Goal: Information Seeking & Learning: Learn about a topic

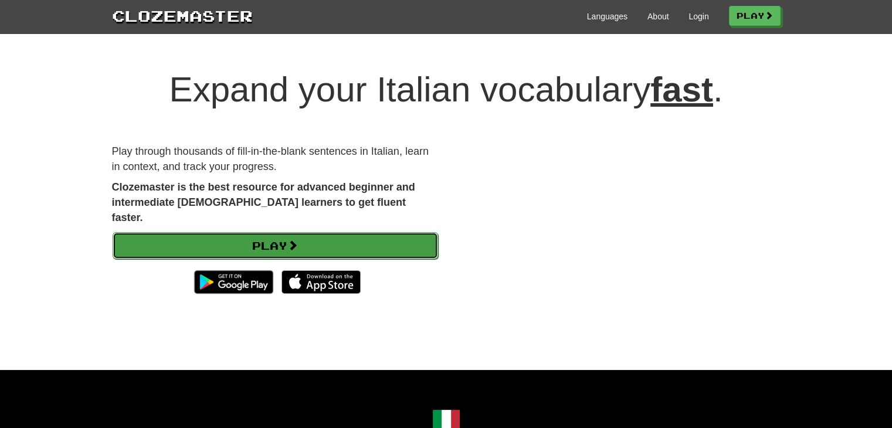
click at [268, 232] on link "Play" at bounding box center [275, 245] width 325 height 27
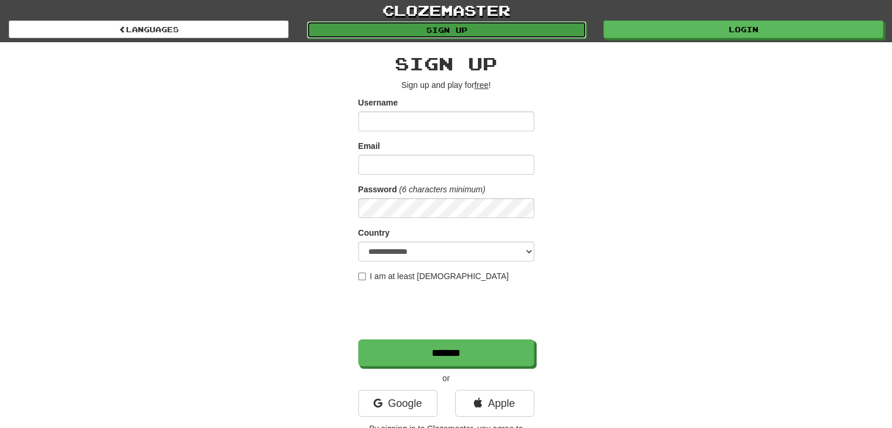
click at [531, 27] on link "Sign up" at bounding box center [447, 30] width 280 height 18
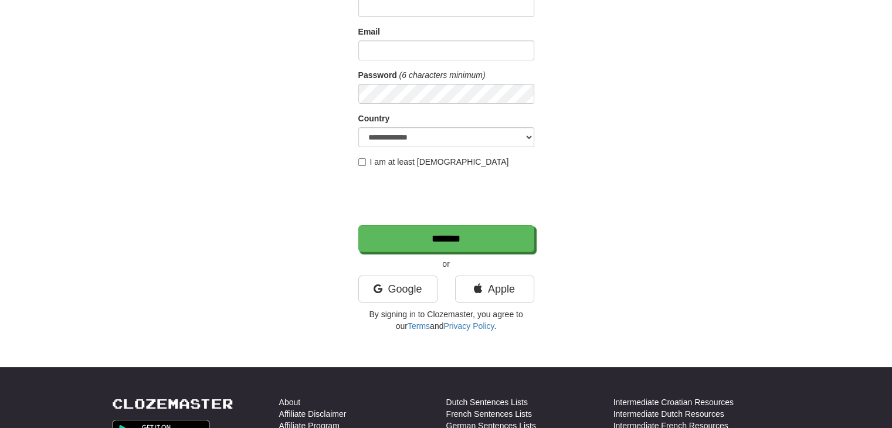
scroll to position [117, 0]
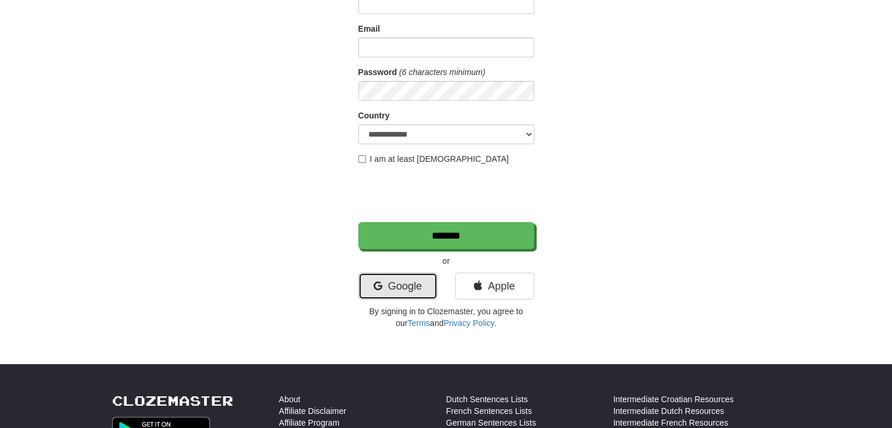
click at [414, 290] on link "Google" at bounding box center [397, 286] width 79 height 27
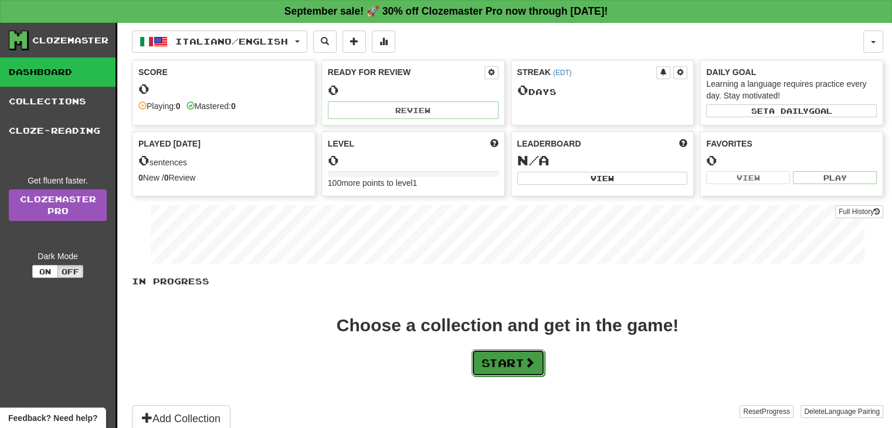
click at [521, 357] on button "Start" at bounding box center [507, 362] width 73 height 27
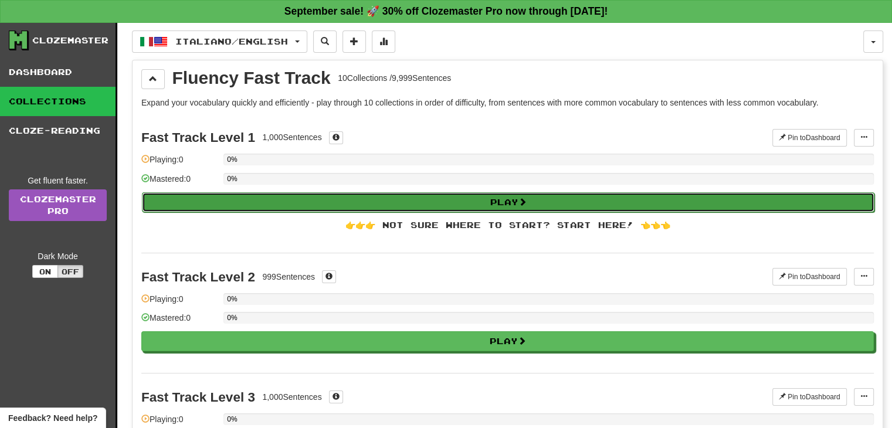
click at [449, 209] on button "Play" at bounding box center [508, 202] width 732 height 20
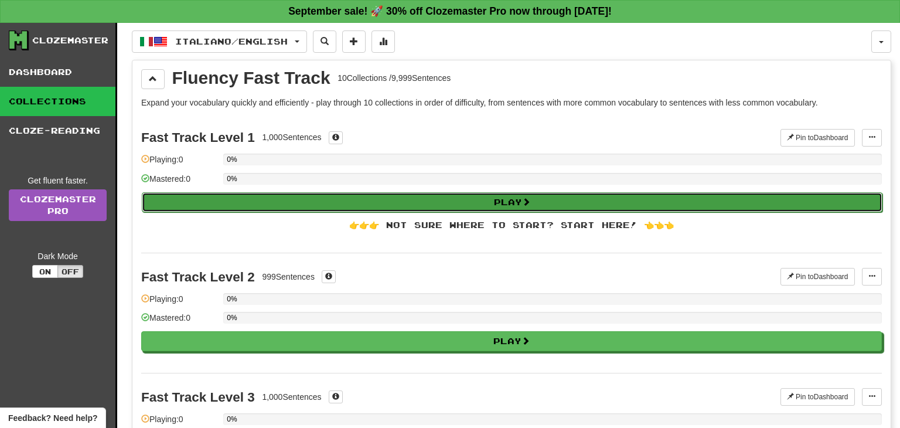
select select "**"
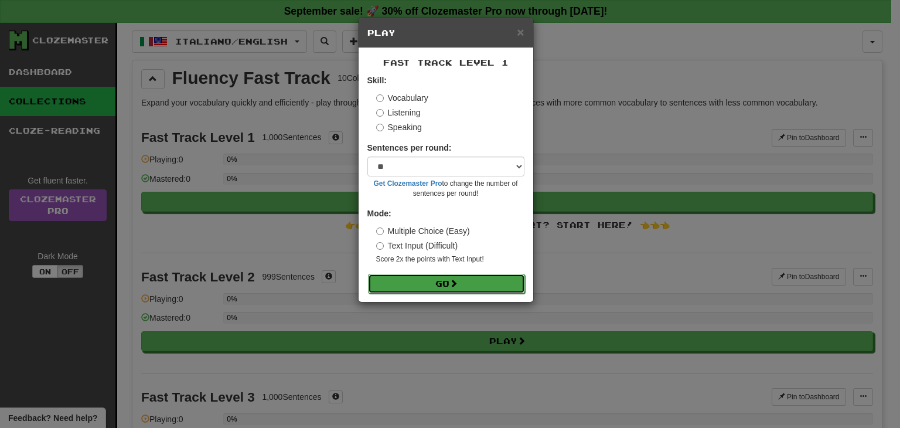
click at [454, 280] on span at bounding box center [454, 283] width 8 height 8
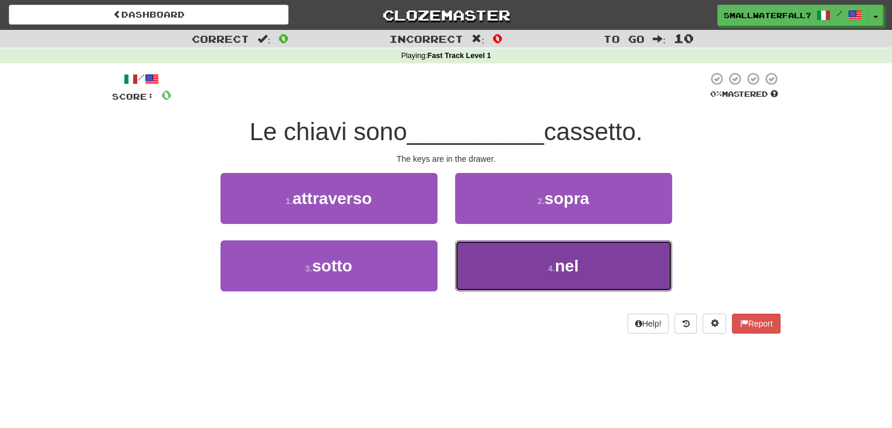
click at [527, 269] on button "4 . nel" at bounding box center [563, 265] width 217 height 51
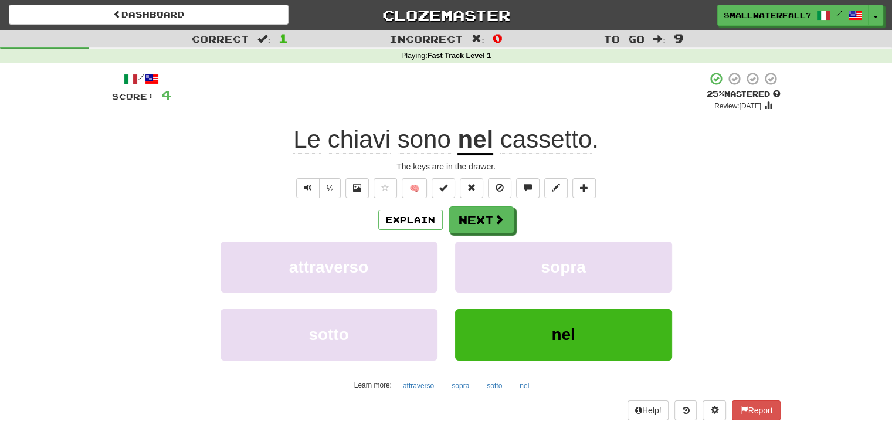
click at [131, 304] on div "attraverso sopra" at bounding box center [445, 275] width 703 height 67
click at [480, 226] on button "Next" at bounding box center [482, 220] width 66 height 27
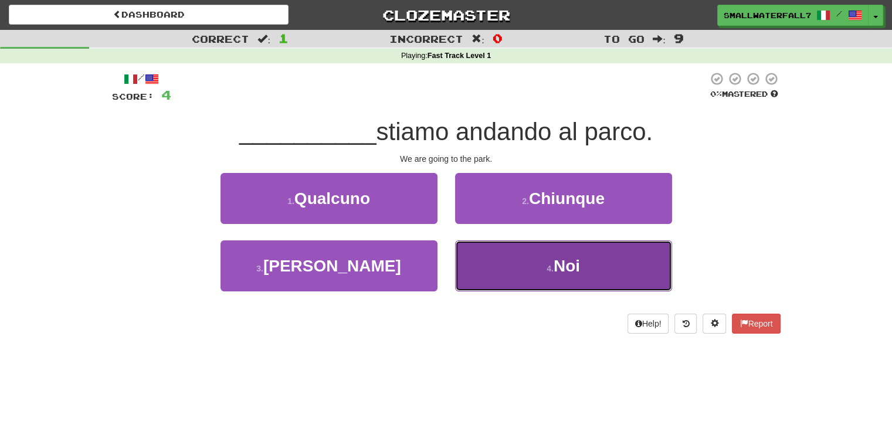
click at [497, 275] on button "4 . Noi" at bounding box center [563, 265] width 217 height 51
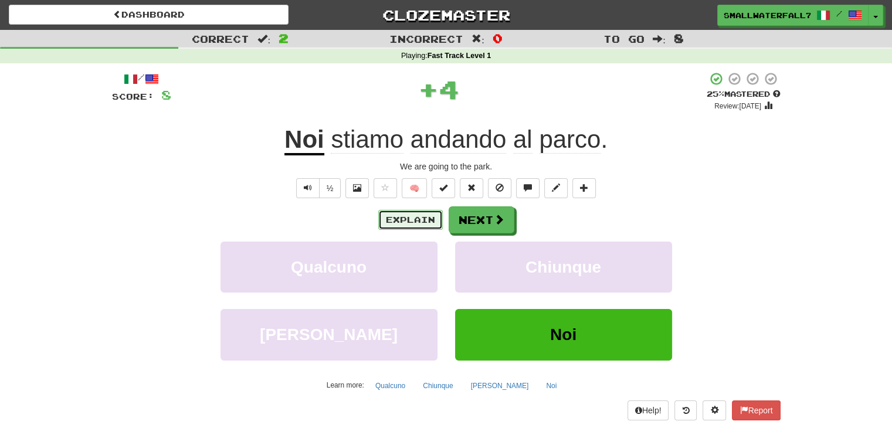
click at [413, 210] on button "Explain" at bounding box center [410, 220] width 64 height 20
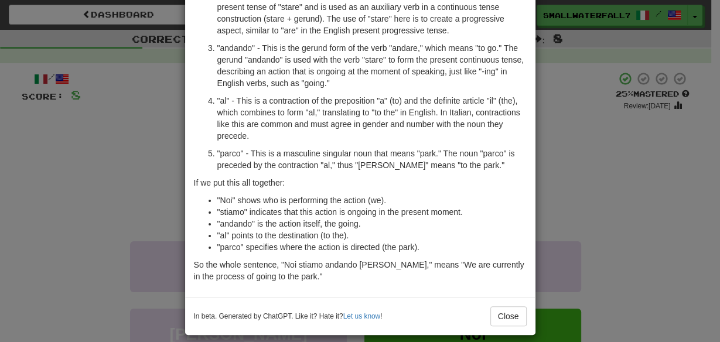
scroll to position [171, 0]
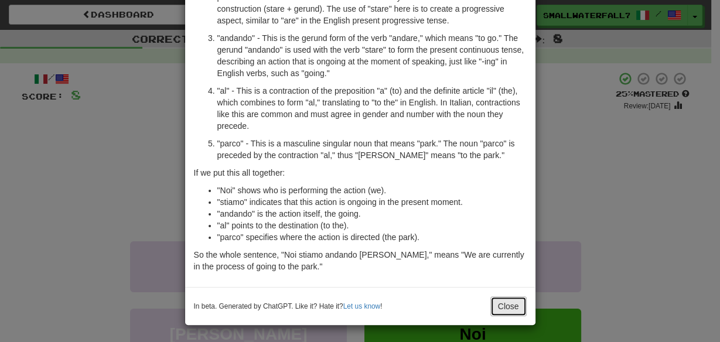
click at [497, 303] on button "Close" at bounding box center [509, 307] width 36 height 20
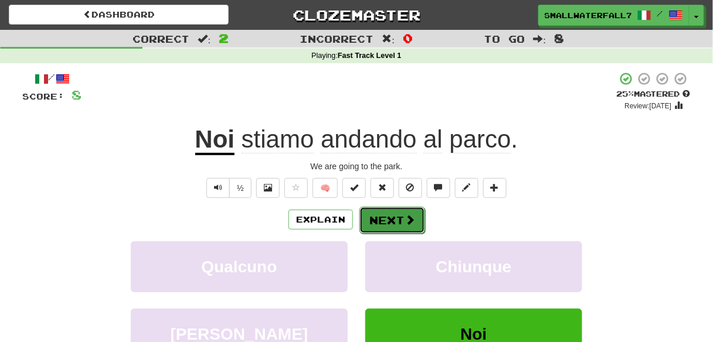
click at [401, 217] on button "Next" at bounding box center [392, 220] width 66 height 27
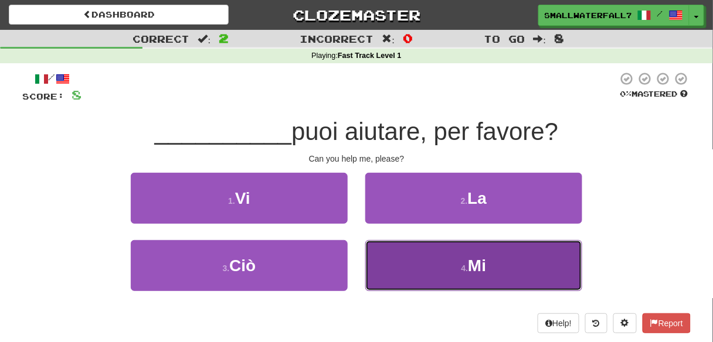
click at [425, 257] on button "4 . Mi" at bounding box center [473, 265] width 217 height 51
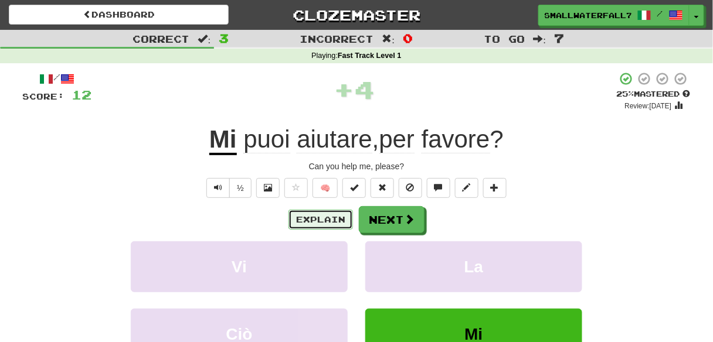
click at [321, 216] on button "Explain" at bounding box center [320, 220] width 64 height 20
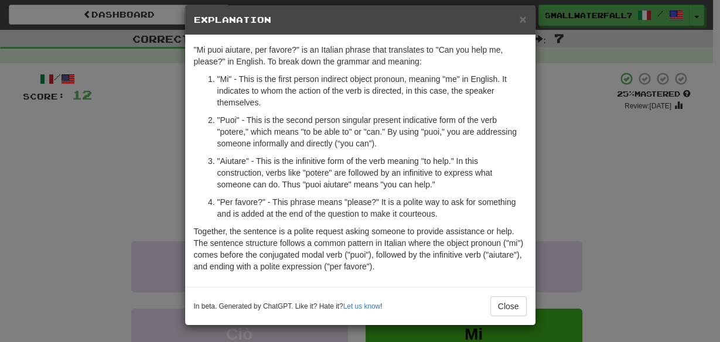
scroll to position [0, 0]
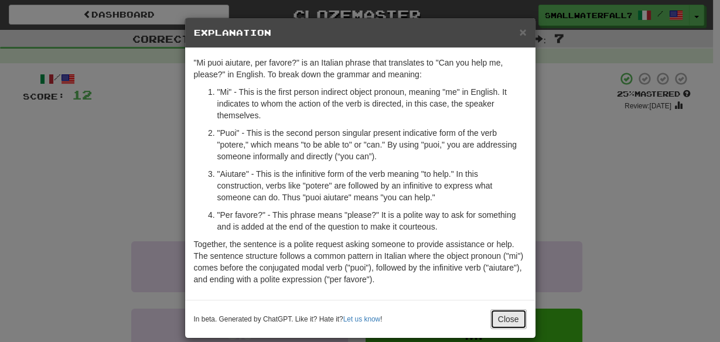
click at [510, 321] on button "Close" at bounding box center [509, 320] width 36 height 20
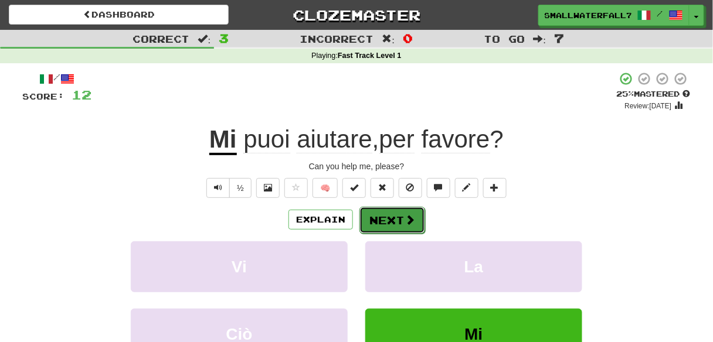
click at [376, 219] on button "Next" at bounding box center [392, 220] width 66 height 27
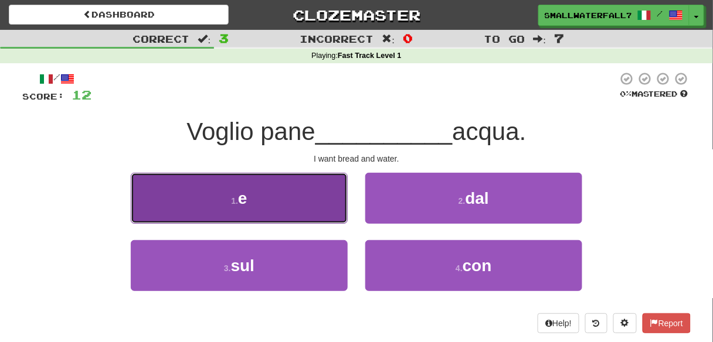
click at [277, 196] on button "1 . e" at bounding box center [239, 198] width 217 height 51
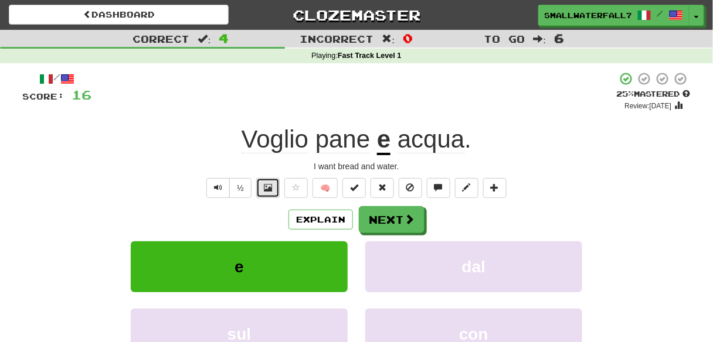
click at [275, 191] on button at bounding box center [267, 188] width 23 height 20
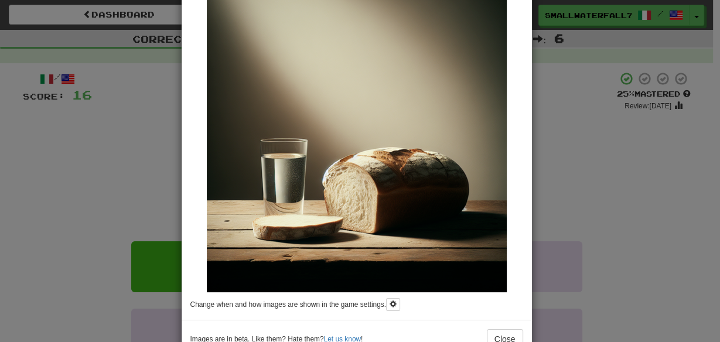
scroll to position [126, 0]
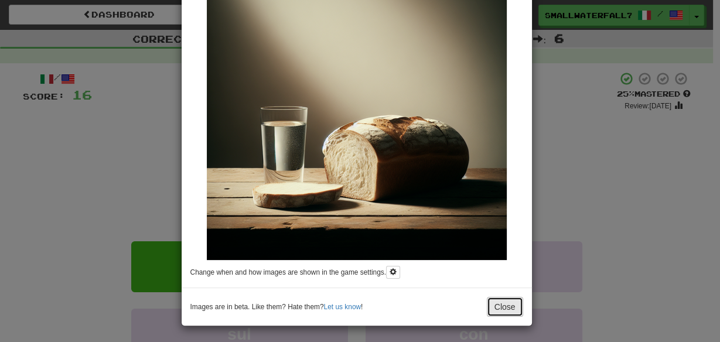
click at [497, 304] on button "Close" at bounding box center [505, 307] width 36 height 20
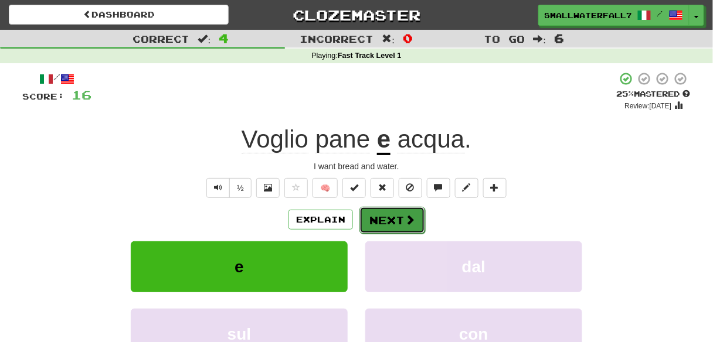
click at [413, 226] on button "Next" at bounding box center [392, 220] width 66 height 27
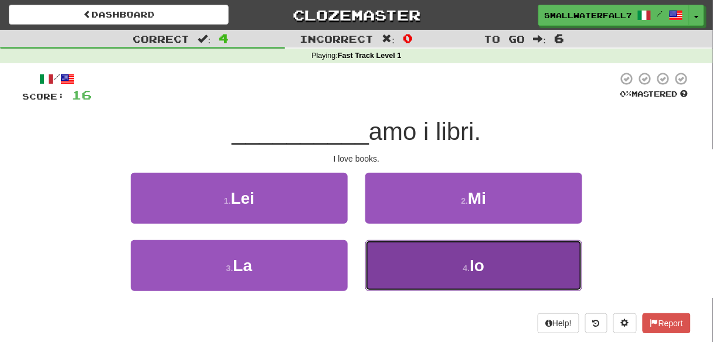
click at [460, 266] on button "4 . Io" at bounding box center [473, 265] width 217 height 51
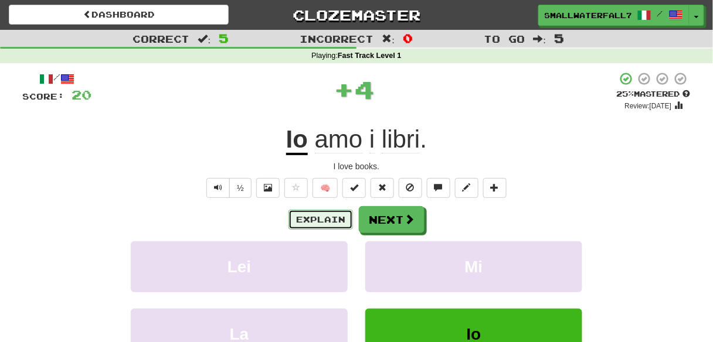
click at [327, 212] on button "Explain" at bounding box center [320, 220] width 64 height 20
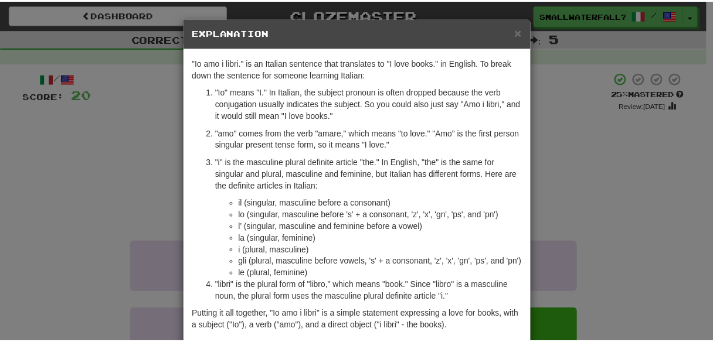
scroll to position [47, 0]
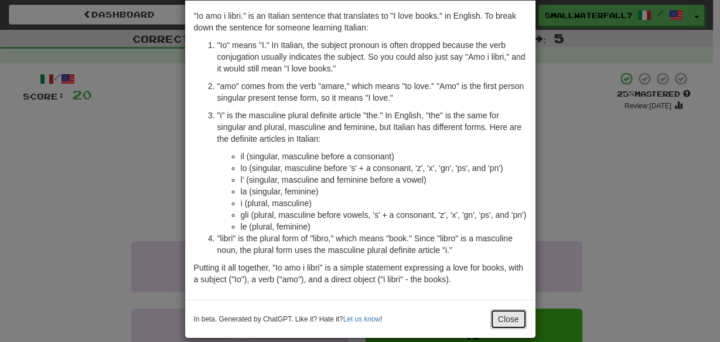
click at [514, 319] on button "Close" at bounding box center [509, 320] width 36 height 20
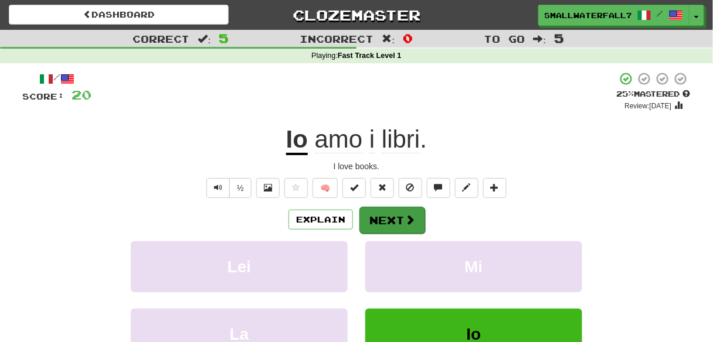
click at [423, 215] on div "Explain Next" at bounding box center [356, 219] width 668 height 27
click at [407, 219] on span at bounding box center [410, 220] width 11 height 11
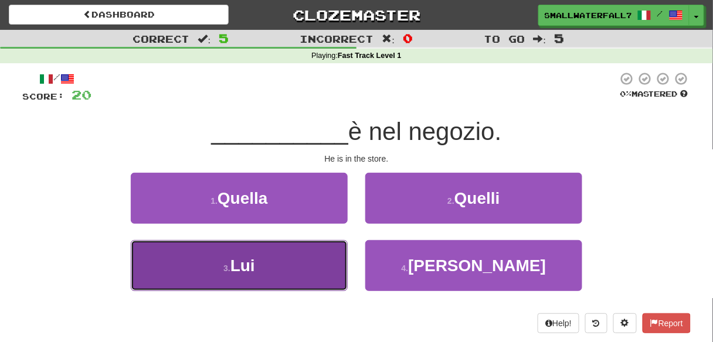
click at [310, 269] on button "3 . Lui" at bounding box center [239, 265] width 217 height 51
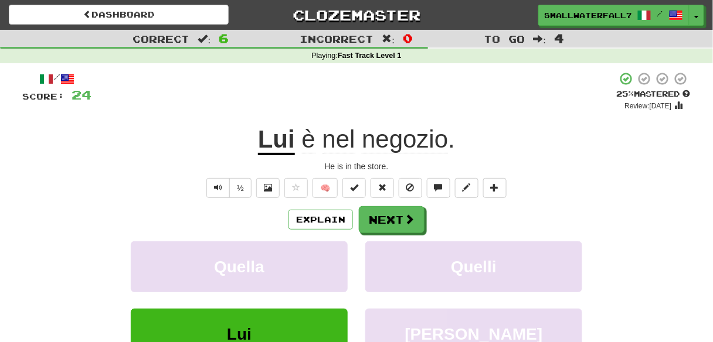
click at [335, 141] on span "nel" at bounding box center [338, 139] width 33 height 28
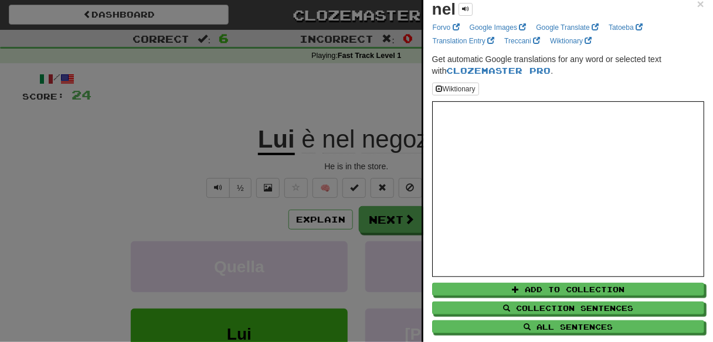
scroll to position [0, 0]
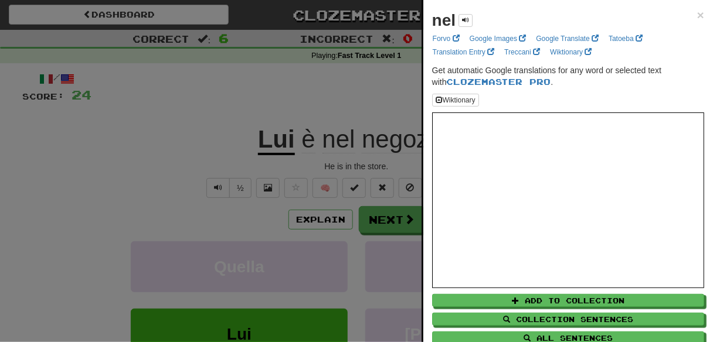
click at [321, 74] on div at bounding box center [356, 171] width 713 height 342
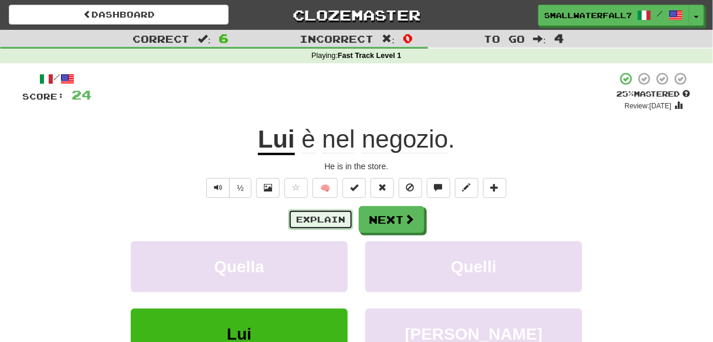
click at [328, 220] on button "Explain" at bounding box center [320, 220] width 64 height 20
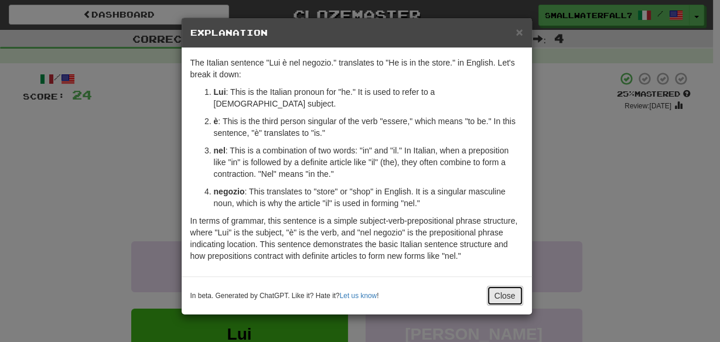
click at [510, 286] on button "Close" at bounding box center [505, 296] width 36 height 20
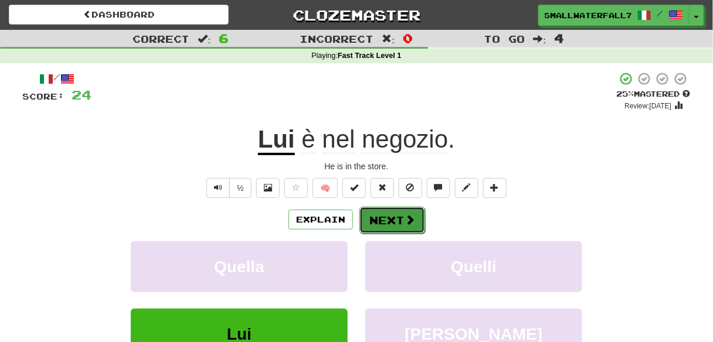
click at [394, 212] on button "Next" at bounding box center [392, 220] width 66 height 27
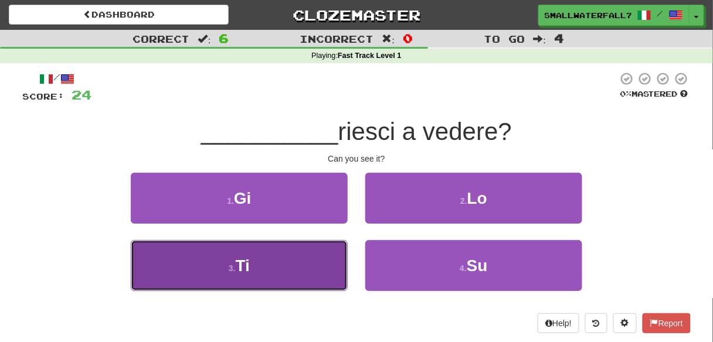
click at [328, 272] on button "3 . Ti" at bounding box center [239, 265] width 217 height 51
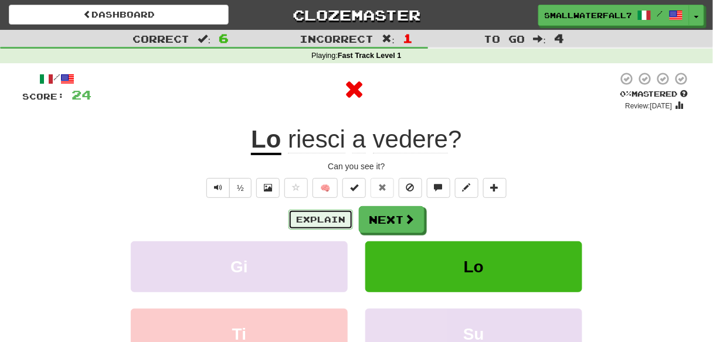
click at [338, 212] on button "Explain" at bounding box center [320, 220] width 64 height 20
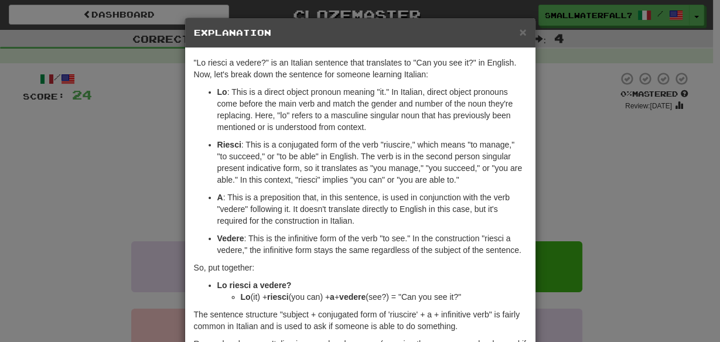
click at [89, 219] on div "× Explanation "Lo riesci a vedere?" is an Italian sentence that translates to "…" at bounding box center [360, 171] width 720 height 342
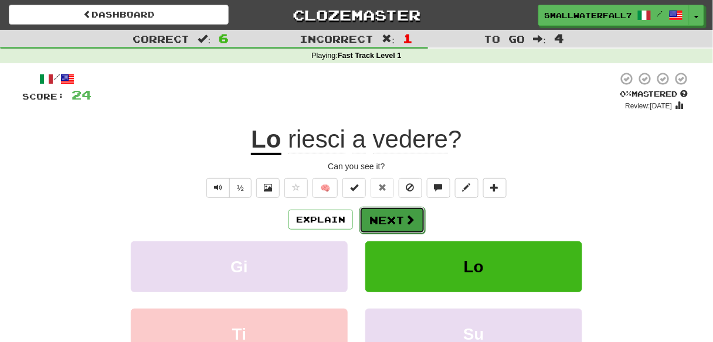
click at [397, 220] on button "Next" at bounding box center [392, 220] width 66 height 27
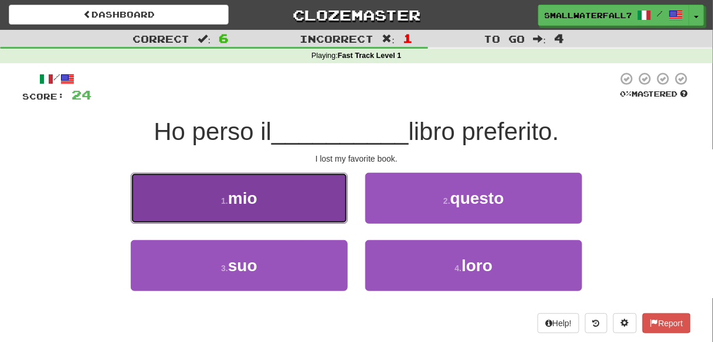
click at [295, 210] on button "1 . mio" at bounding box center [239, 198] width 217 height 51
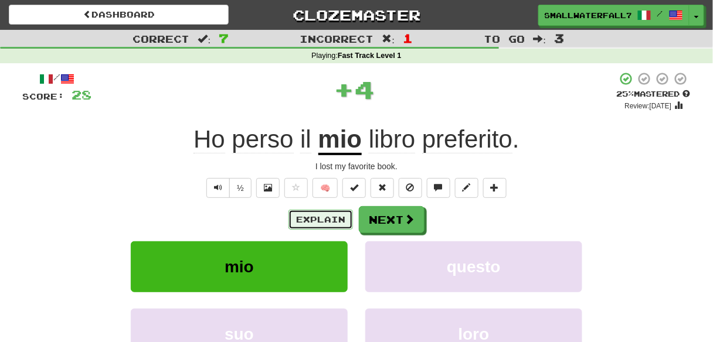
click at [307, 220] on button "Explain" at bounding box center [320, 220] width 64 height 20
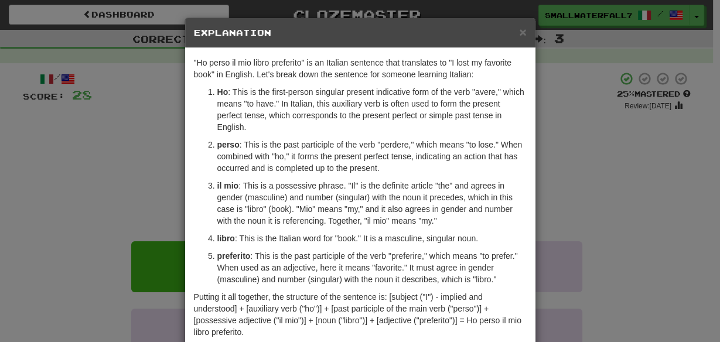
click at [117, 217] on div "× Explanation "Ho perso il mio libro preferito" is an Italian sentence that tra…" at bounding box center [360, 171] width 720 height 342
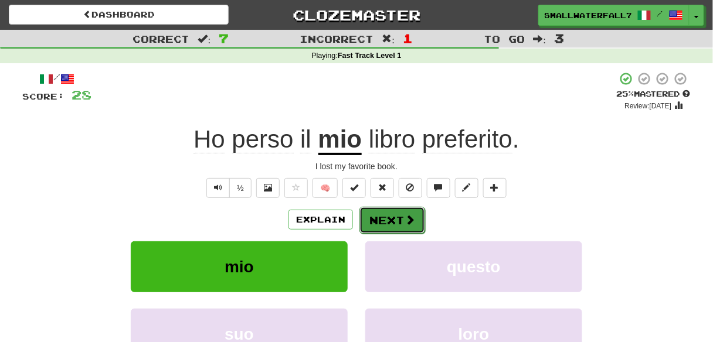
click at [379, 213] on button "Next" at bounding box center [392, 220] width 66 height 27
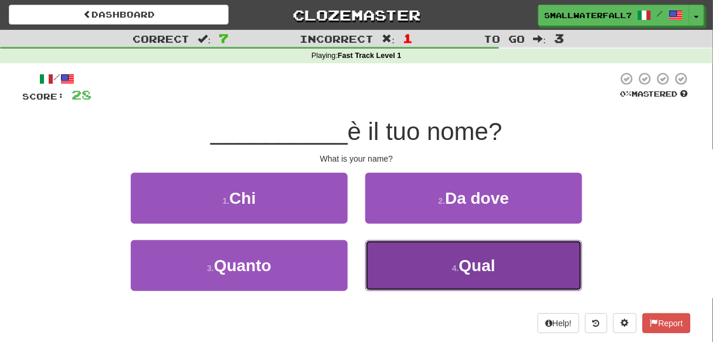
click at [400, 265] on button "4 . Qual" at bounding box center [473, 265] width 217 height 51
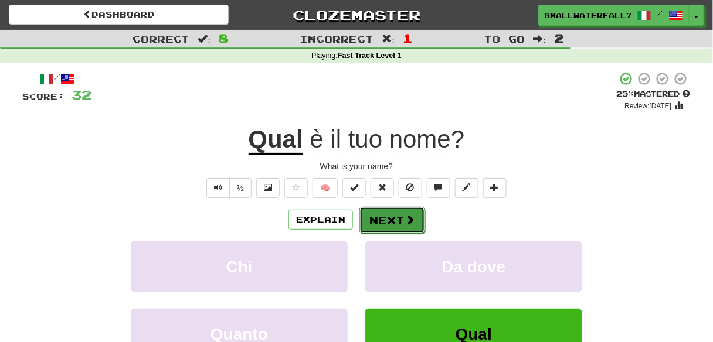
click at [374, 219] on button "Next" at bounding box center [392, 220] width 66 height 27
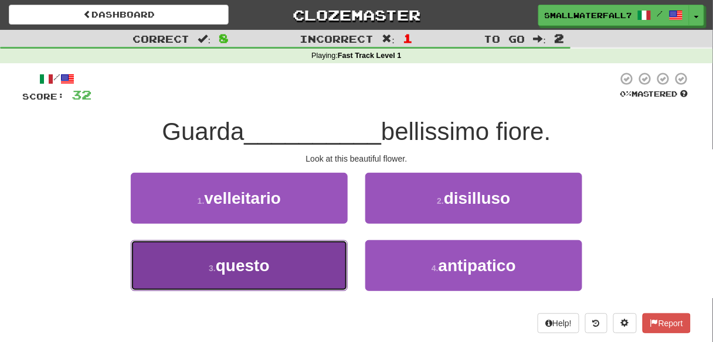
click at [300, 254] on button "3 . questo" at bounding box center [239, 265] width 217 height 51
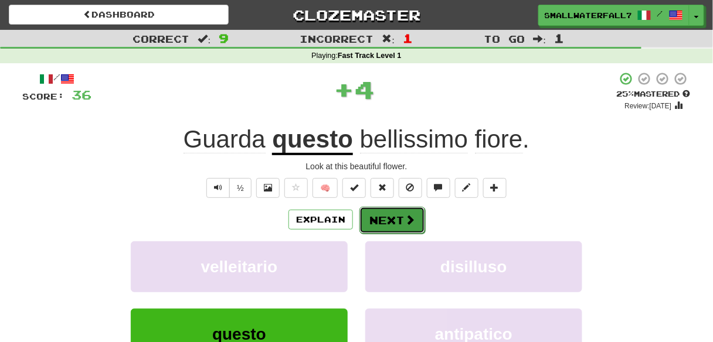
click at [403, 220] on button "Next" at bounding box center [392, 220] width 66 height 27
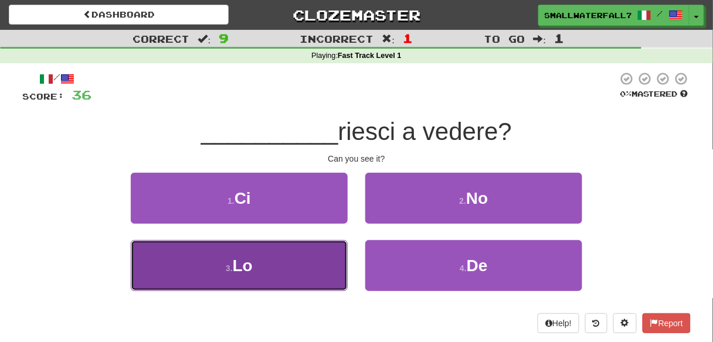
click at [305, 271] on button "3 . Lo" at bounding box center [239, 265] width 217 height 51
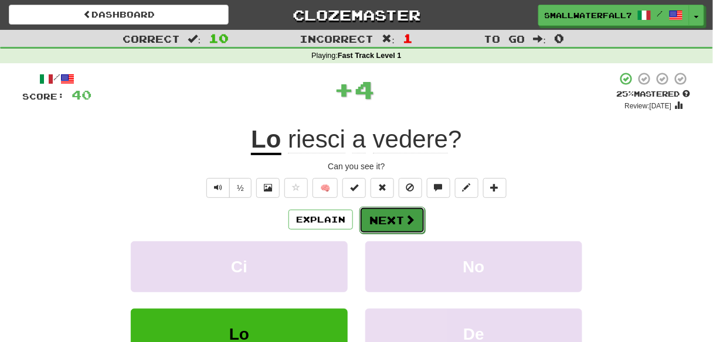
click at [410, 218] on span at bounding box center [410, 220] width 11 height 11
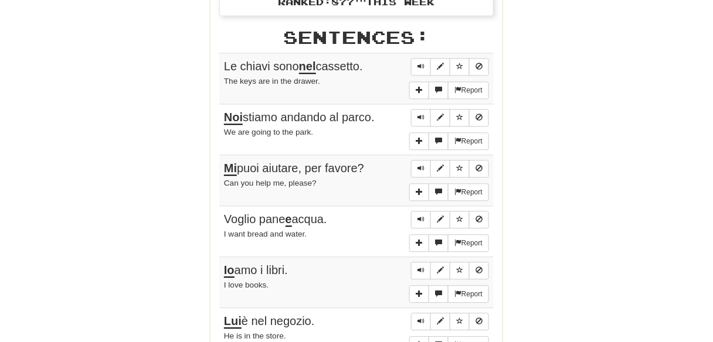
scroll to position [657, 0]
